Goal: Check status: Check status

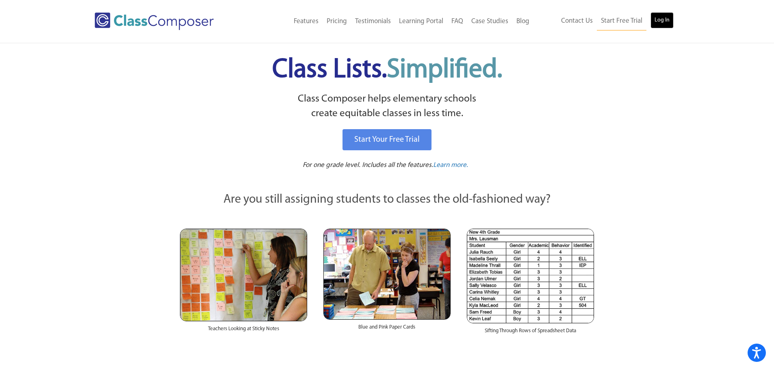
click at [662, 16] on link "Log In" at bounding box center [662, 20] width 23 height 16
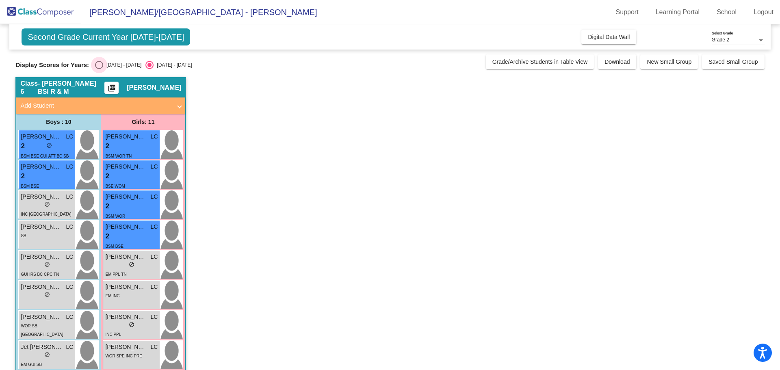
click at [106, 62] on div "[DATE] - [DATE]" at bounding box center [122, 64] width 38 height 7
click at [99, 69] on input "[DATE] - [DATE]" at bounding box center [99, 69] width 0 height 0
radio input "true"
